Goal: Book appointment/travel/reservation

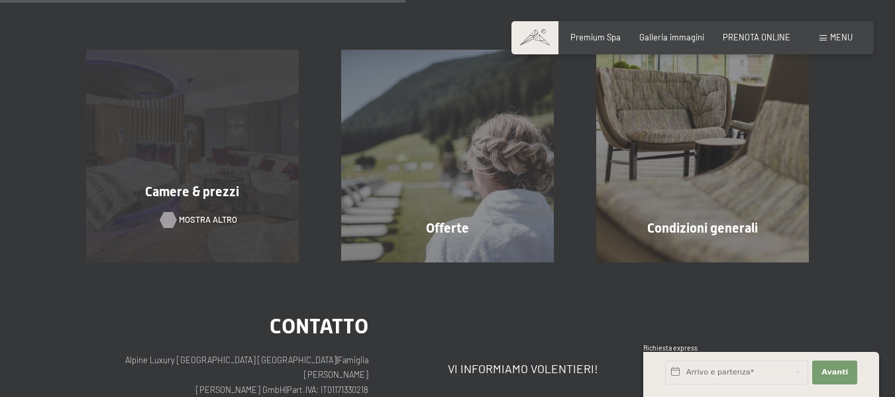
click at [169, 222] on div at bounding box center [168, 220] width 9 height 16
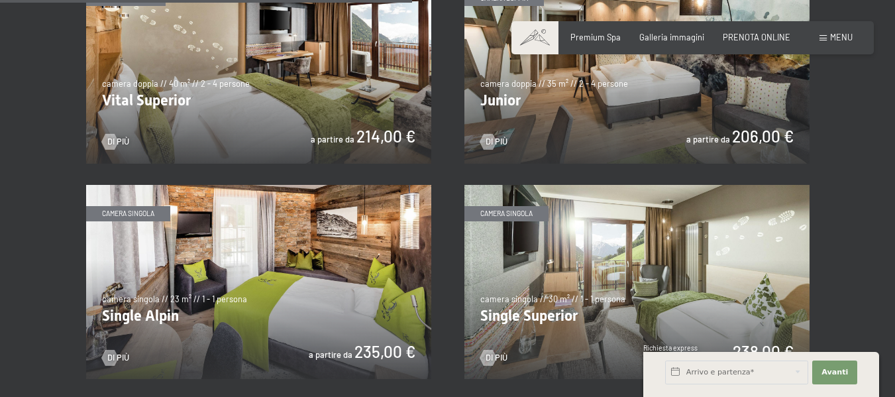
scroll to position [1524, 0]
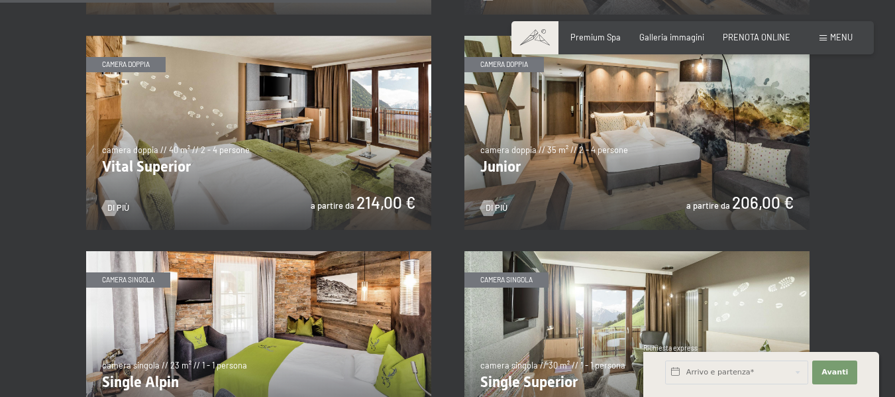
click at [229, 150] on img at bounding box center [258, 133] width 345 height 194
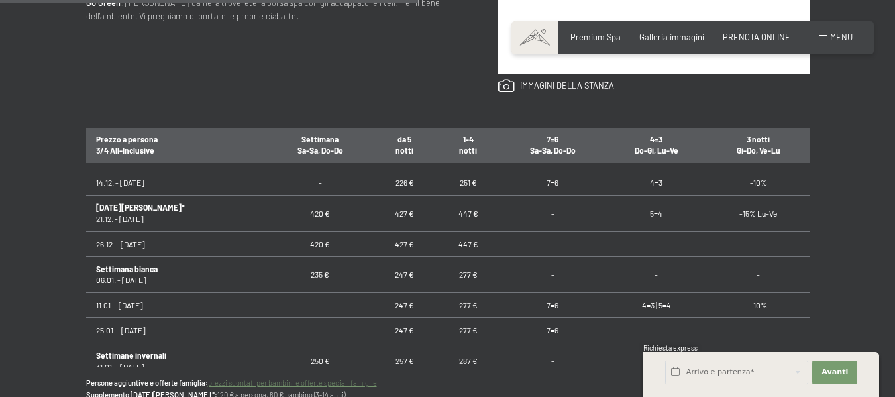
scroll to position [265, 0]
click at [115, 243] on td "26.12. - [DATE]" at bounding box center [177, 243] width 182 height 25
click at [146, 278] on td "Settimana bianca 06.01. - [DATE]" at bounding box center [177, 274] width 182 height 36
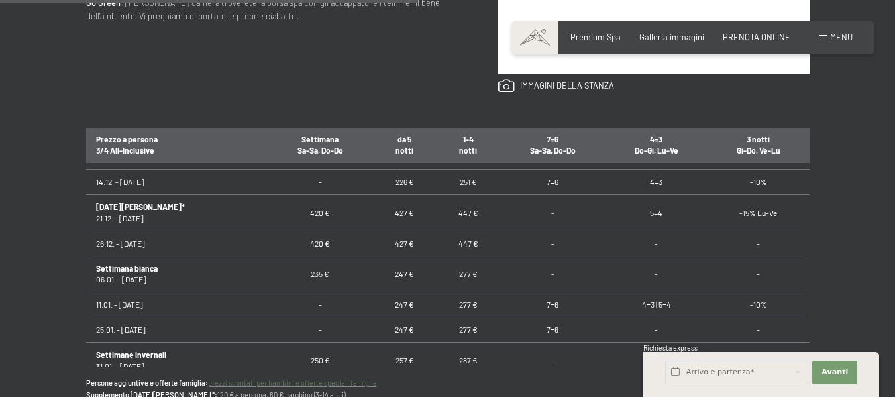
click at [146, 278] on td "Settimana bianca 06.01. - [DATE]" at bounding box center [177, 274] width 182 height 36
click at [277, 287] on td "235 €" at bounding box center [320, 274] width 105 height 36
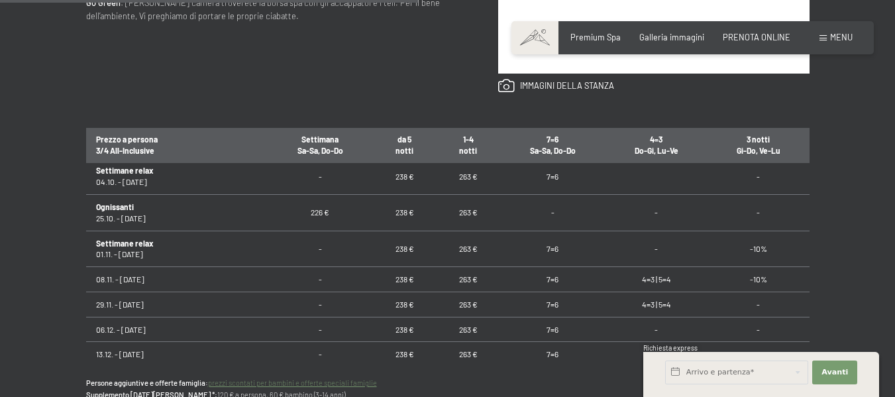
scroll to position [1084, 0]
click at [720, 376] on input "text" at bounding box center [736, 372] width 143 height 24
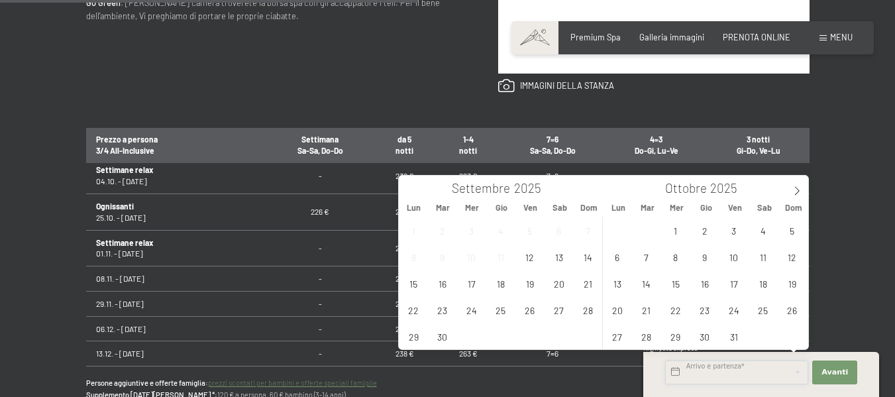
click at [720, 376] on input "text" at bounding box center [736, 372] width 143 height 24
click at [788, 192] on span at bounding box center [797, 187] width 23 height 23
click at [789, 192] on span at bounding box center [797, 187] width 23 height 23
type input "2026"
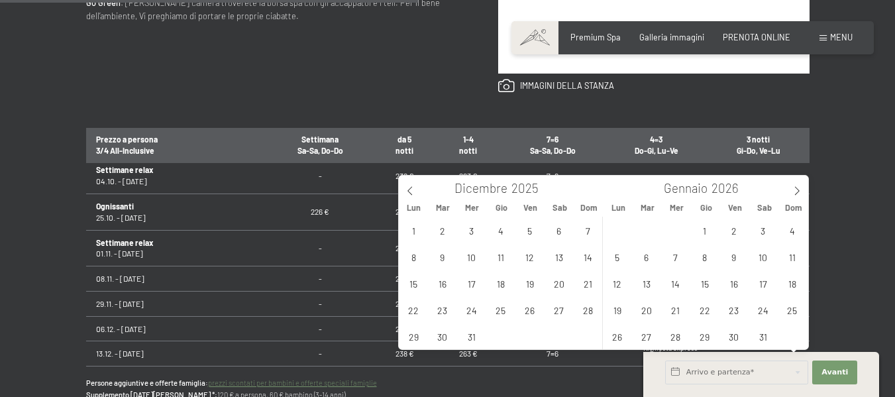
click at [303, 256] on td "-" at bounding box center [320, 248] width 105 height 36
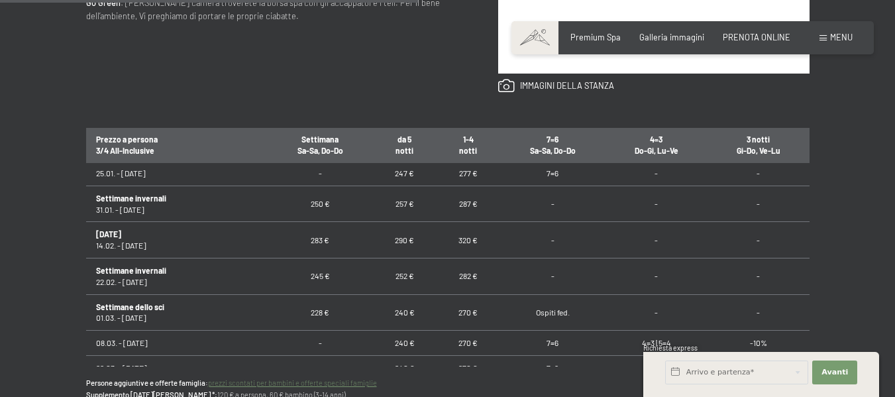
scroll to position [355, 0]
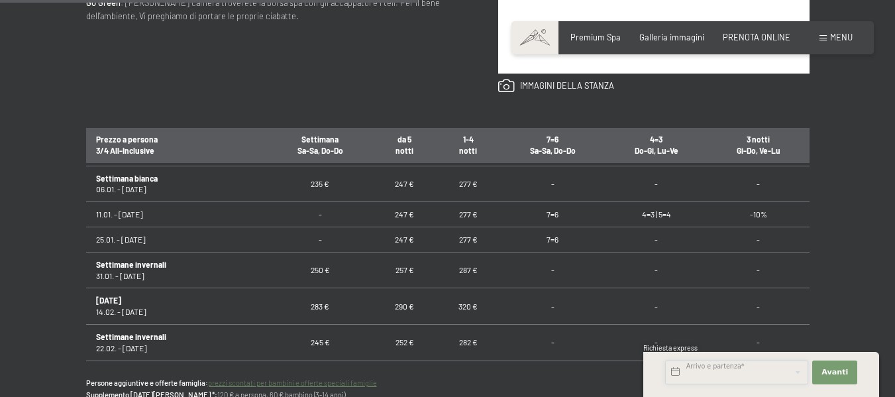
click at [776, 370] on input "text" at bounding box center [736, 372] width 143 height 24
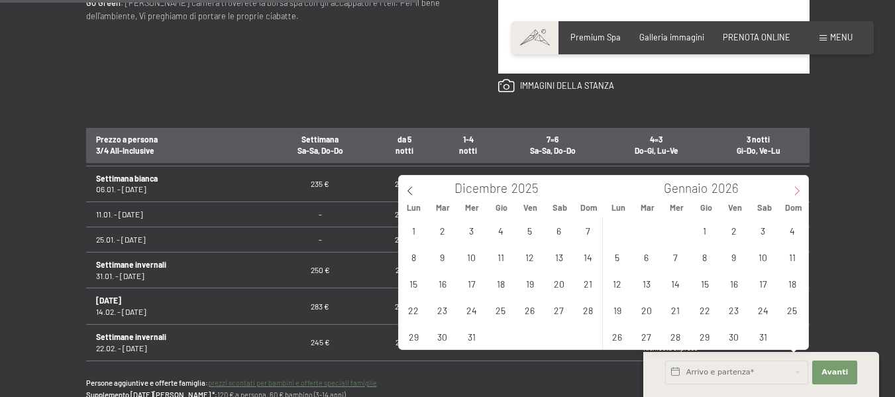
click at [792, 194] on icon at bounding box center [796, 190] width 9 height 9
type input "2026"
click at [506, 287] on span "15" at bounding box center [501, 283] width 26 height 26
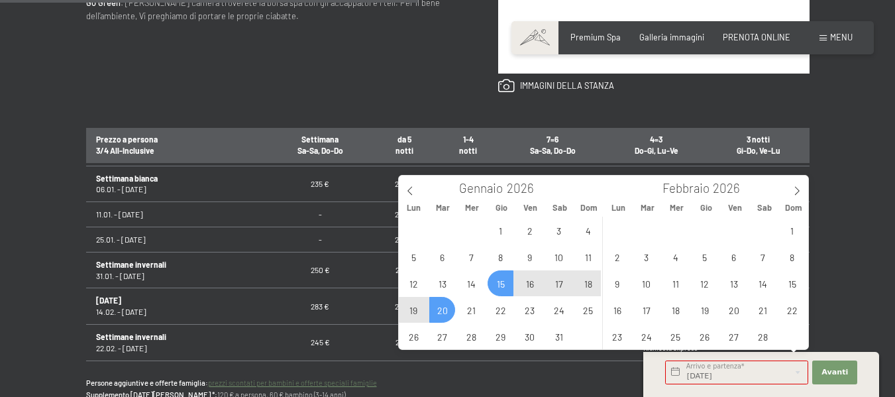
click at [437, 313] on span "20" at bounding box center [442, 310] width 26 height 26
type input "[DATE] - [DATE]"
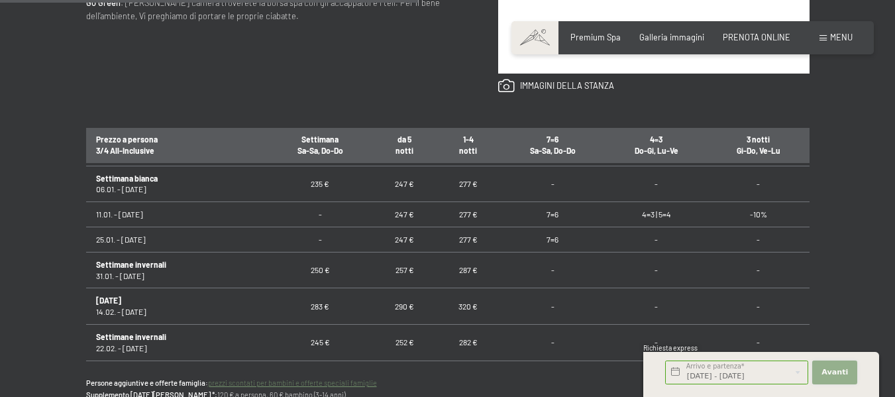
click at [850, 368] on button "Avanti Nascondere i campi dell'indirizzo" at bounding box center [834, 372] width 45 height 24
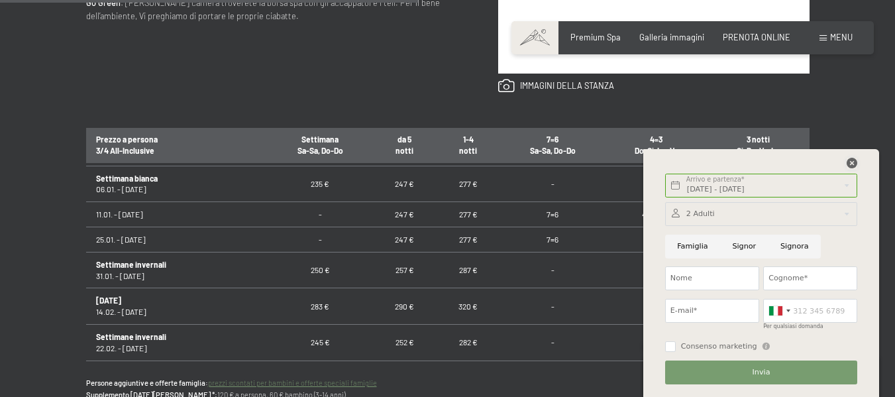
click at [851, 165] on icon at bounding box center [852, 163] width 11 height 11
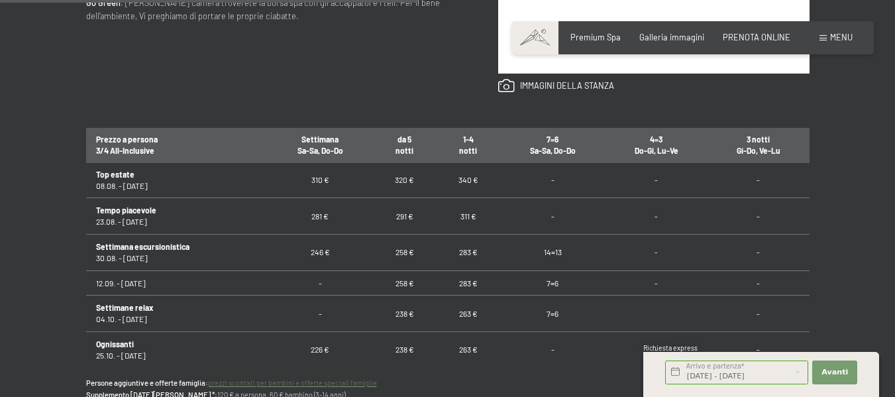
scroll to position [1084, 0]
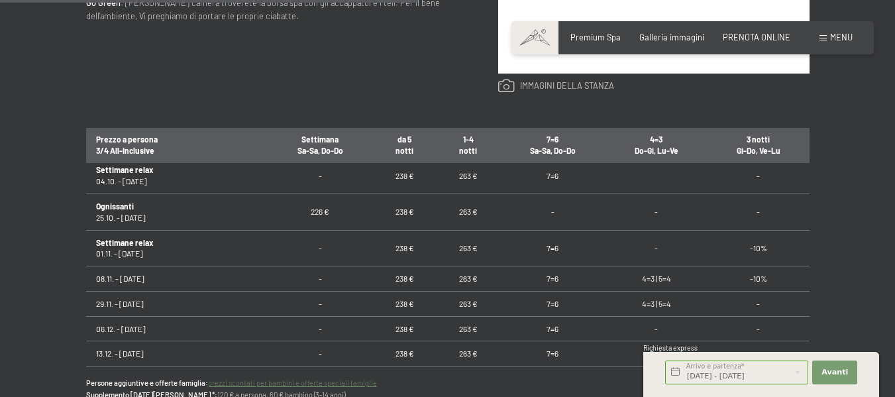
click at [560, 84] on link at bounding box center [556, 86] width 116 height 15
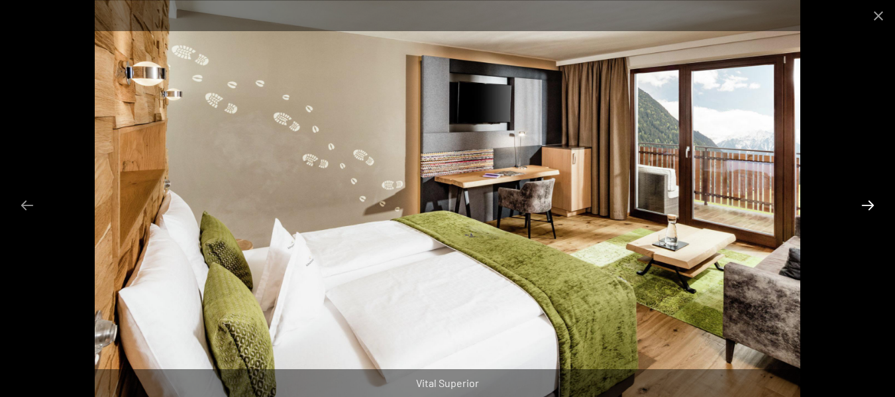
click at [869, 207] on button "Next slide" at bounding box center [868, 205] width 28 height 26
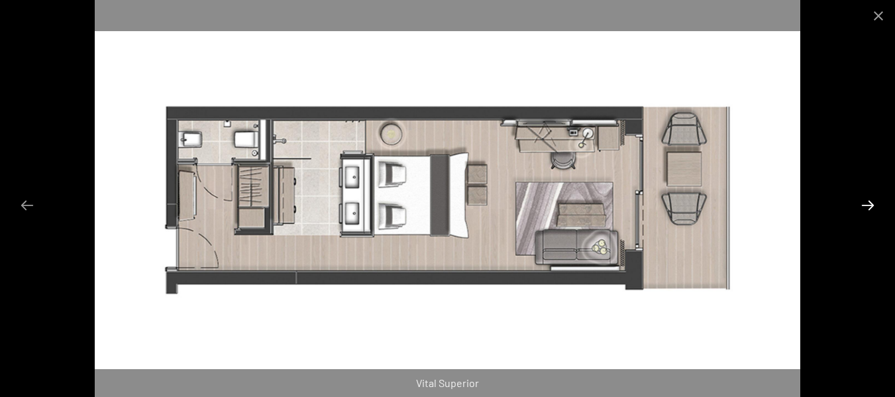
click at [869, 207] on button "Next slide" at bounding box center [868, 205] width 28 height 26
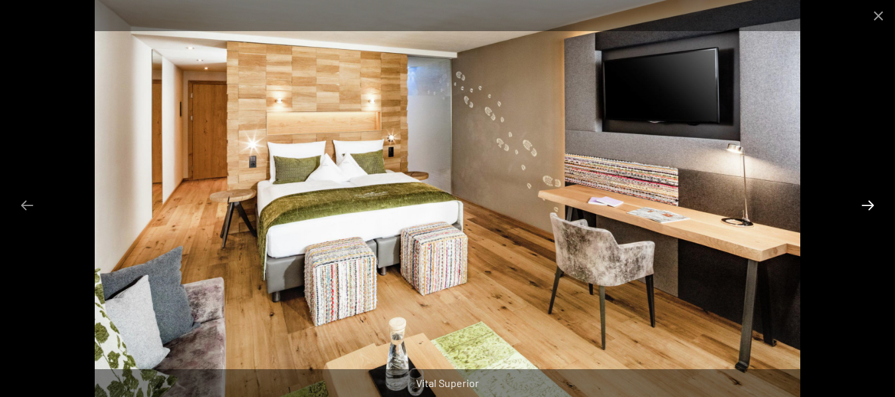
click at [869, 207] on button "Next slide" at bounding box center [868, 205] width 28 height 26
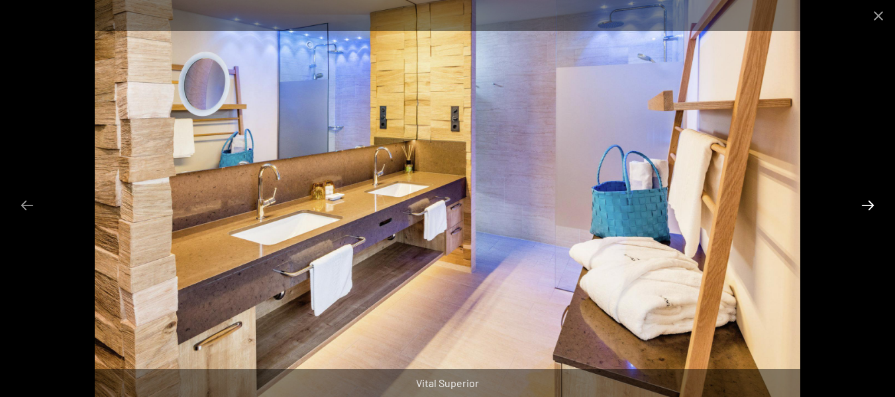
click at [869, 207] on button "Next slide" at bounding box center [868, 205] width 28 height 26
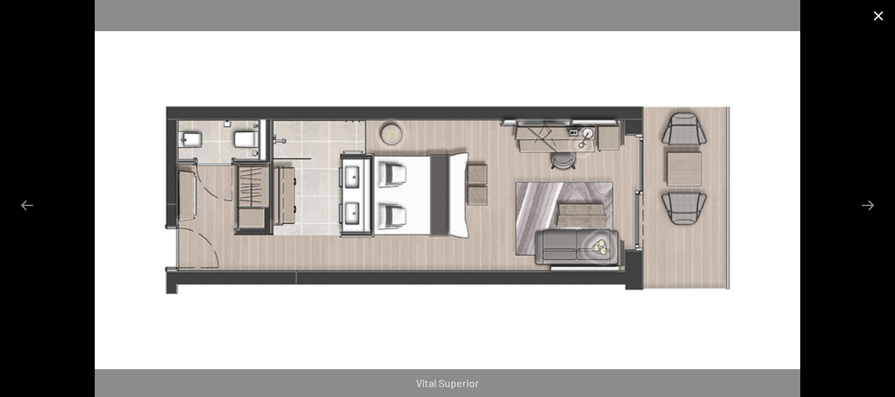
click at [884, 15] on button "Close gallery" at bounding box center [878, 15] width 33 height 31
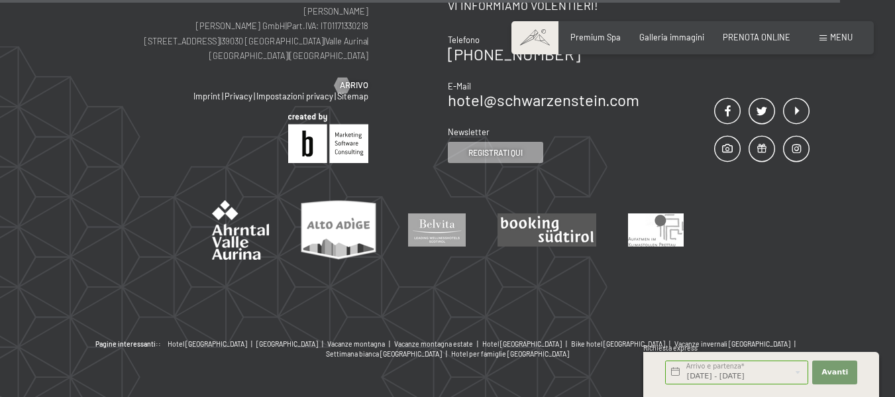
scroll to position [1620, 0]
